Goal: Check status: Check status

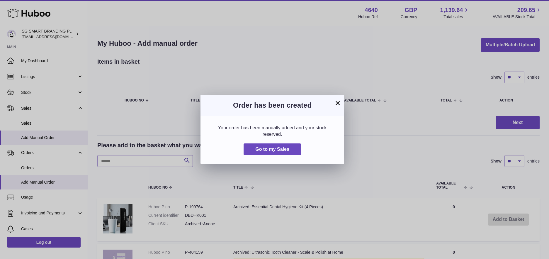
click at [339, 103] on button "×" at bounding box center [337, 102] width 7 height 7
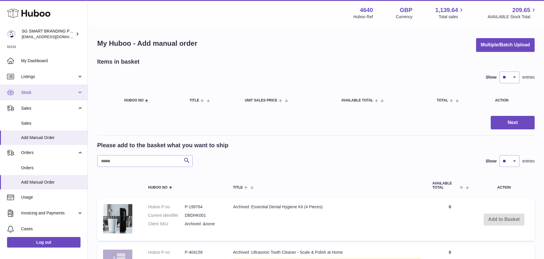
click at [34, 93] on span "Stock" at bounding box center [49, 93] width 56 height 6
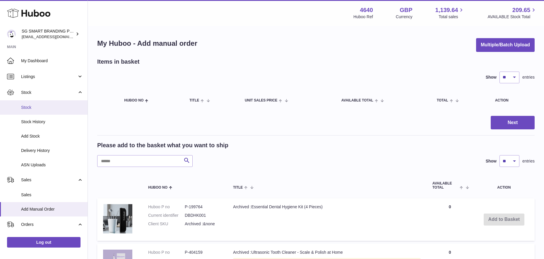
click at [33, 105] on span "Stock" at bounding box center [52, 108] width 62 height 6
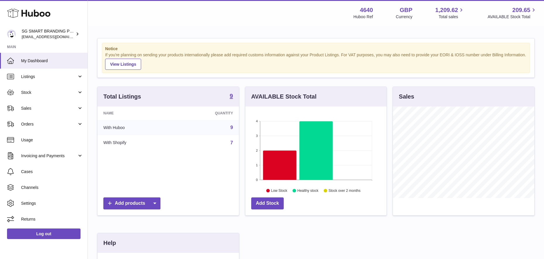
scroll to position [91, 141]
click at [49, 104] on link "Sales" at bounding box center [44, 108] width 88 height 16
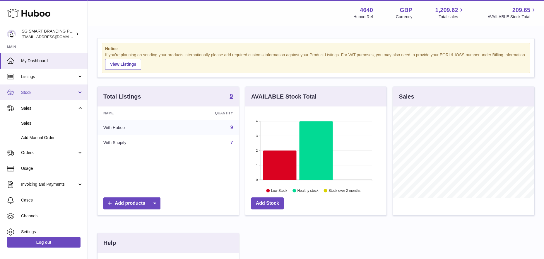
click at [47, 86] on link "Stock" at bounding box center [44, 92] width 88 height 16
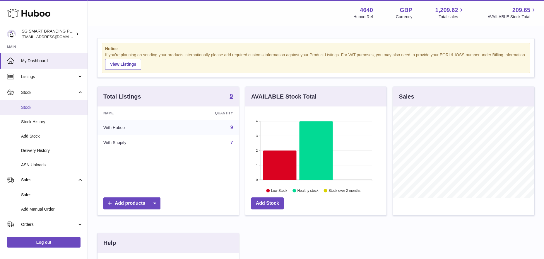
click at [44, 103] on link "Stock" at bounding box center [44, 107] width 88 height 14
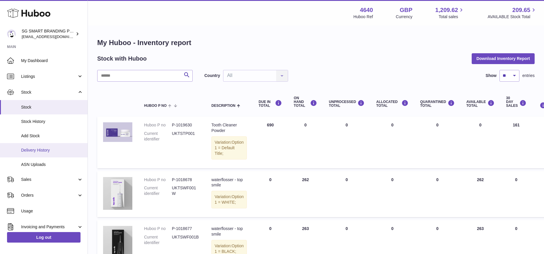
click at [34, 151] on span "Delivery History" at bounding box center [52, 151] width 62 height 6
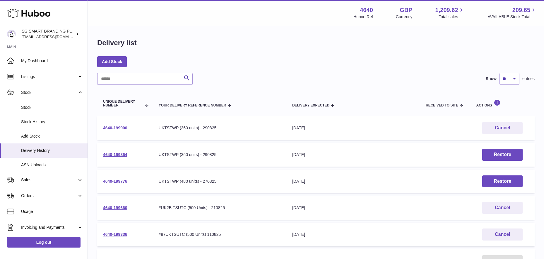
click at [122, 126] on link "4640-199900" at bounding box center [115, 127] width 24 height 5
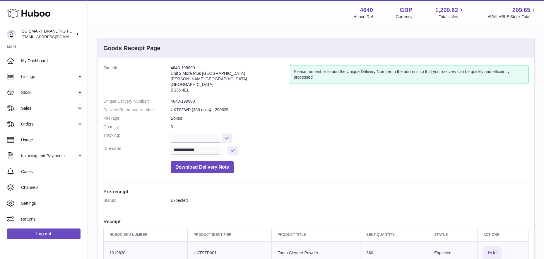
click at [184, 91] on address "4640-199900 Unit 2 More Plus Central Park Hudson Ave Severn Beach BS35 4EL" at bounding box center [230, 80] width 119 height 30
copy dd "BS35 4EL"
click at [35, 109] on span "Sales" at bounding box center [49, 108] width 56 height 6
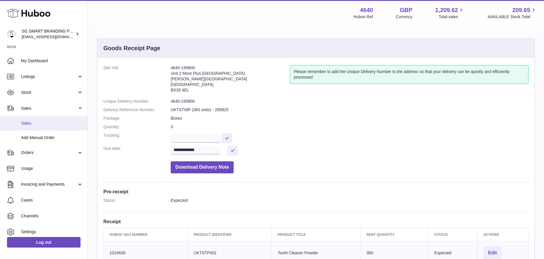
click at [35, 125] on span "Sales" at bounding box center [52, 123] width 62 height 6
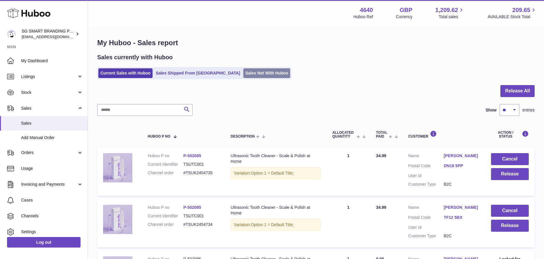
click at [243, 74] on link "Sales Not With Huboo" at bounding box center [266, 73] width 47 height 10
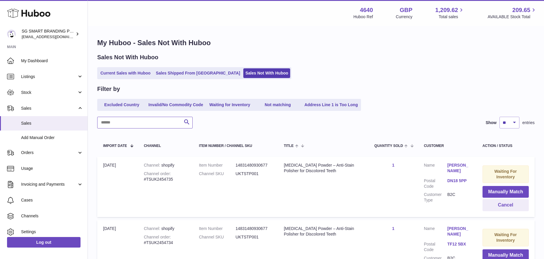
click at [130, 118] on input "text" at bounding box center [145, 123] width 96 height 12
paste input "**********"
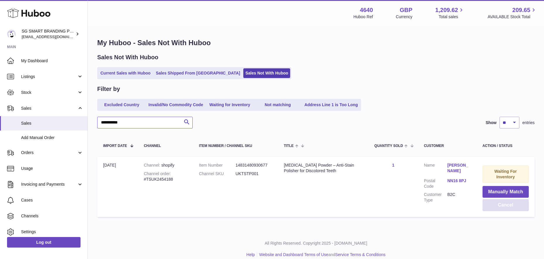
type input "**********"
click at [499, 206] on button "Cancel" at bounding box center [506, 205] width 46 height 12
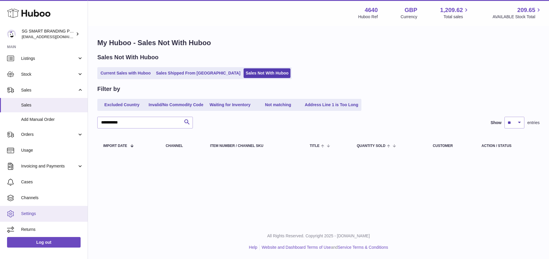
scroll to position [20, 0]
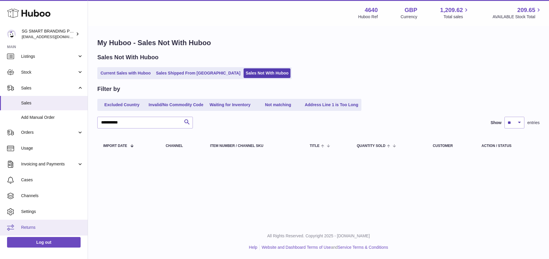
click at [35, 222] on link "Returns" at bounding box center [44, 227] width 88 height 16
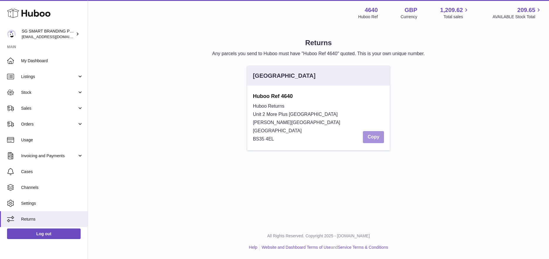
click at [370, 134] on button "Copy" at bounding box center [373, 137] width 21 height 12
